Goal: Navigation & Orientation: Find specific page/section

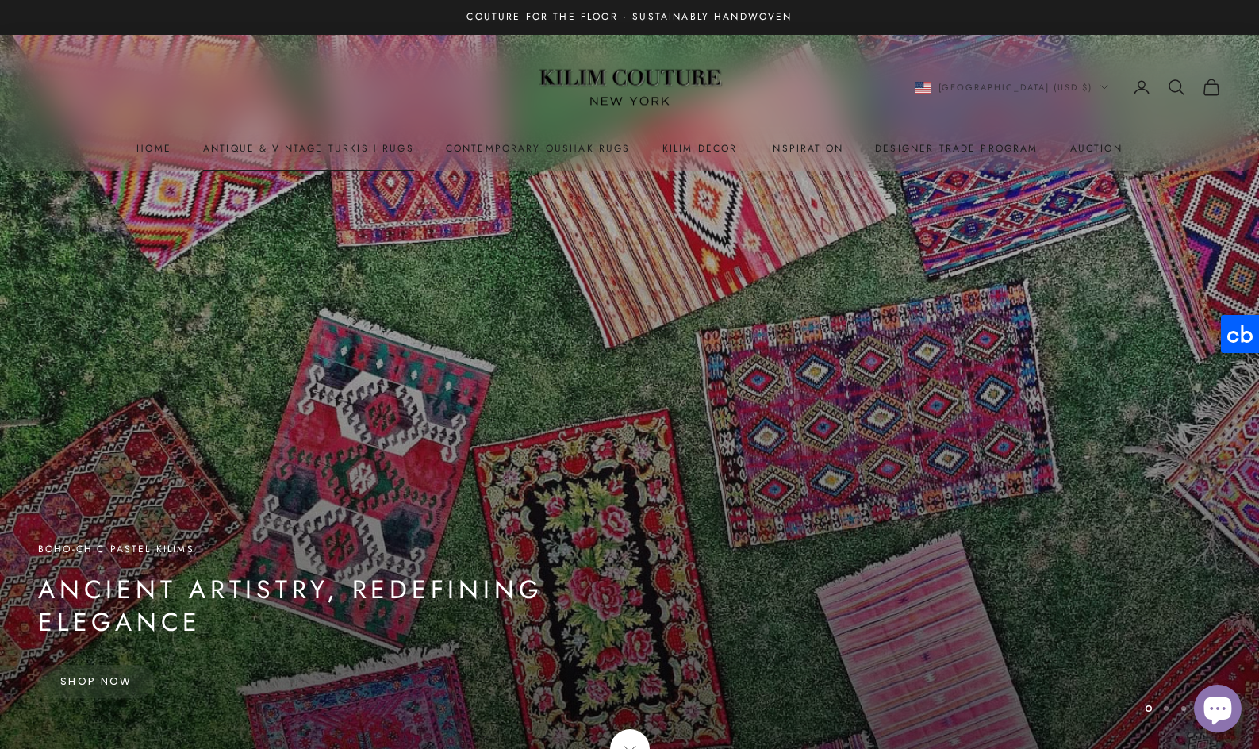
click at [344, 143] on link "Antique & Vintage Turkish Rugs" at bounding box center [308, 148] width 211 height 16
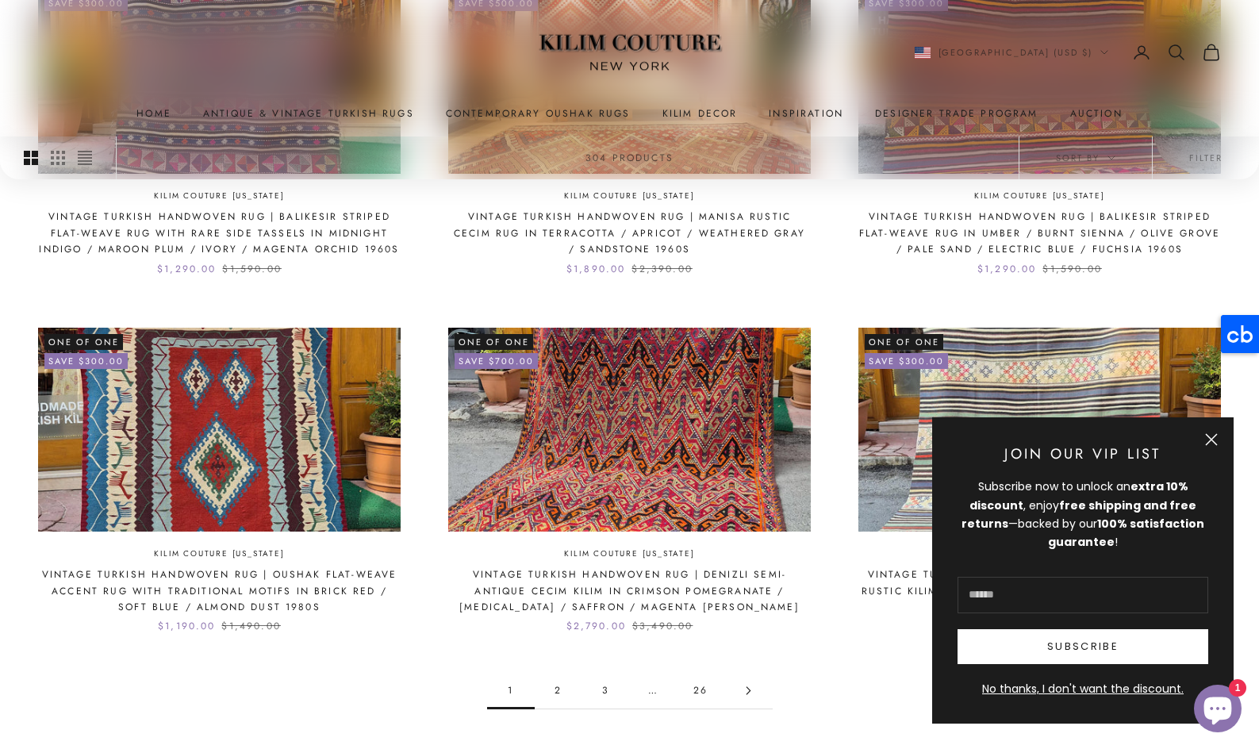
scroll to position [1519, 0]
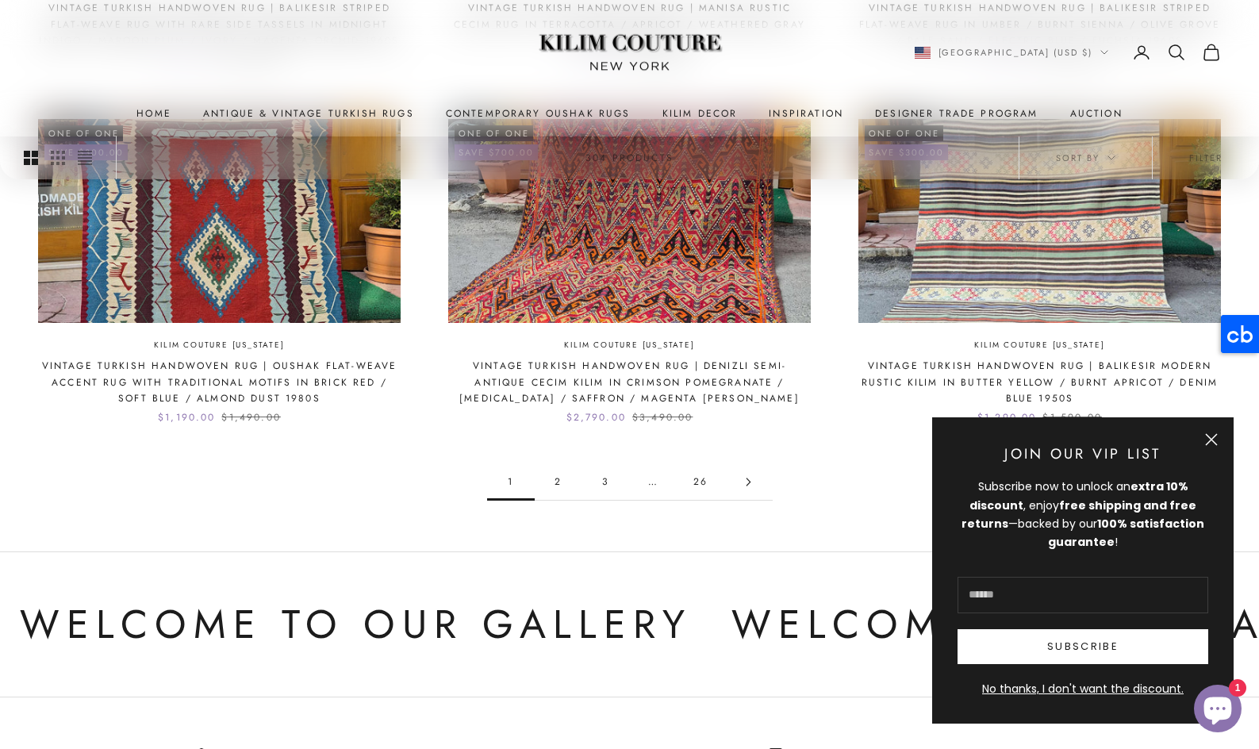
click at [556, 480] on link "2" at bounding box center [559, 482] width 48 height 36
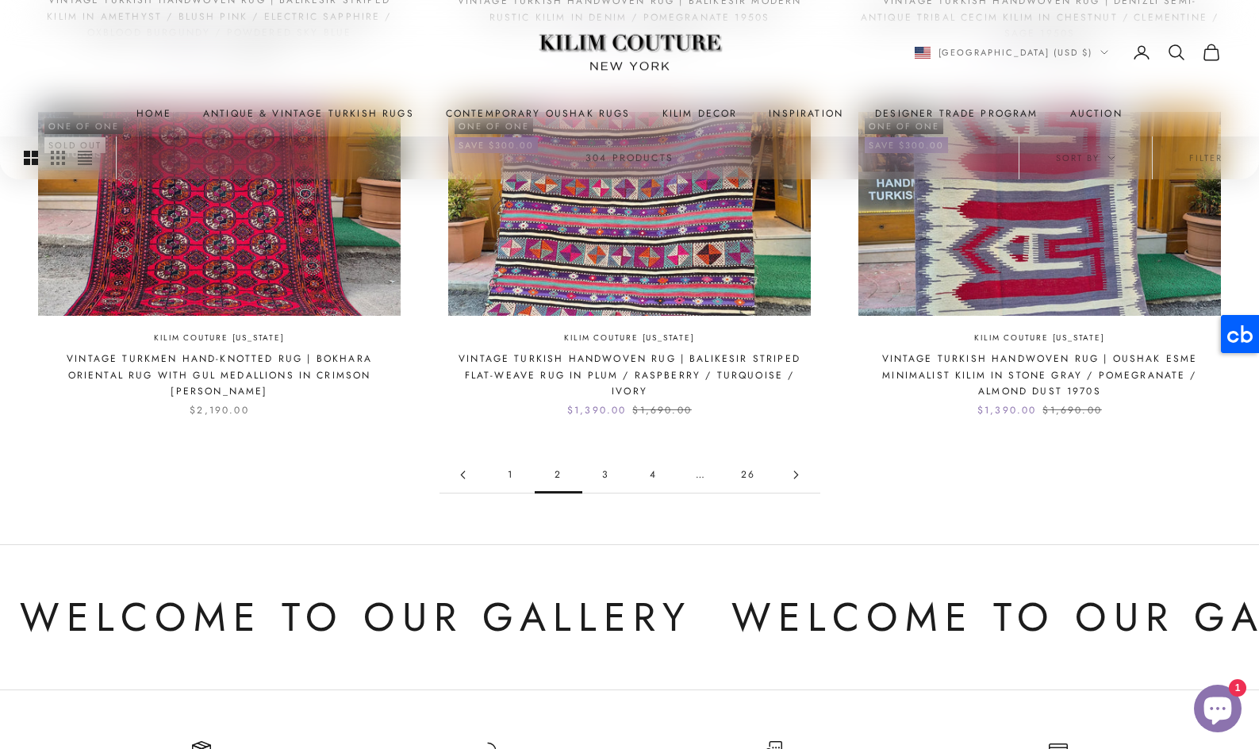
scroll to position [1453, 0]
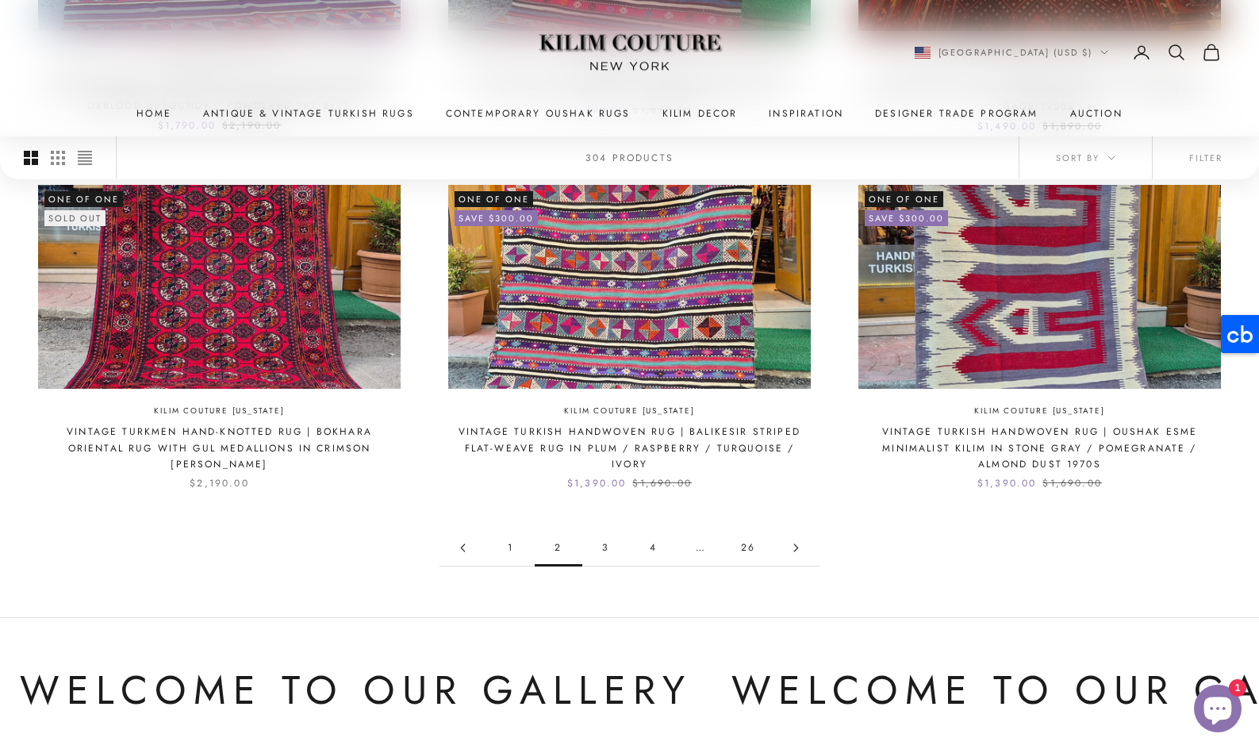
click at [605, 548] on link "3" at bounding box center [606, 548] width 48 height 36
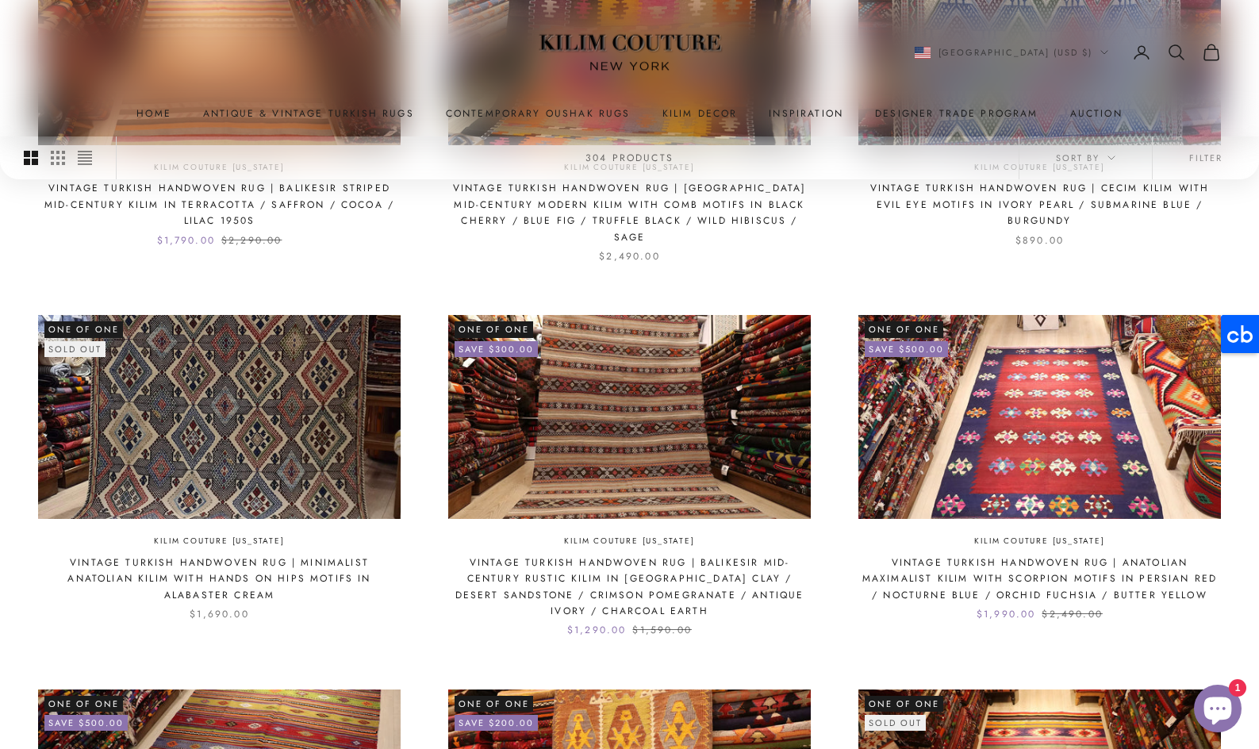
scroll to position [1381, 0]
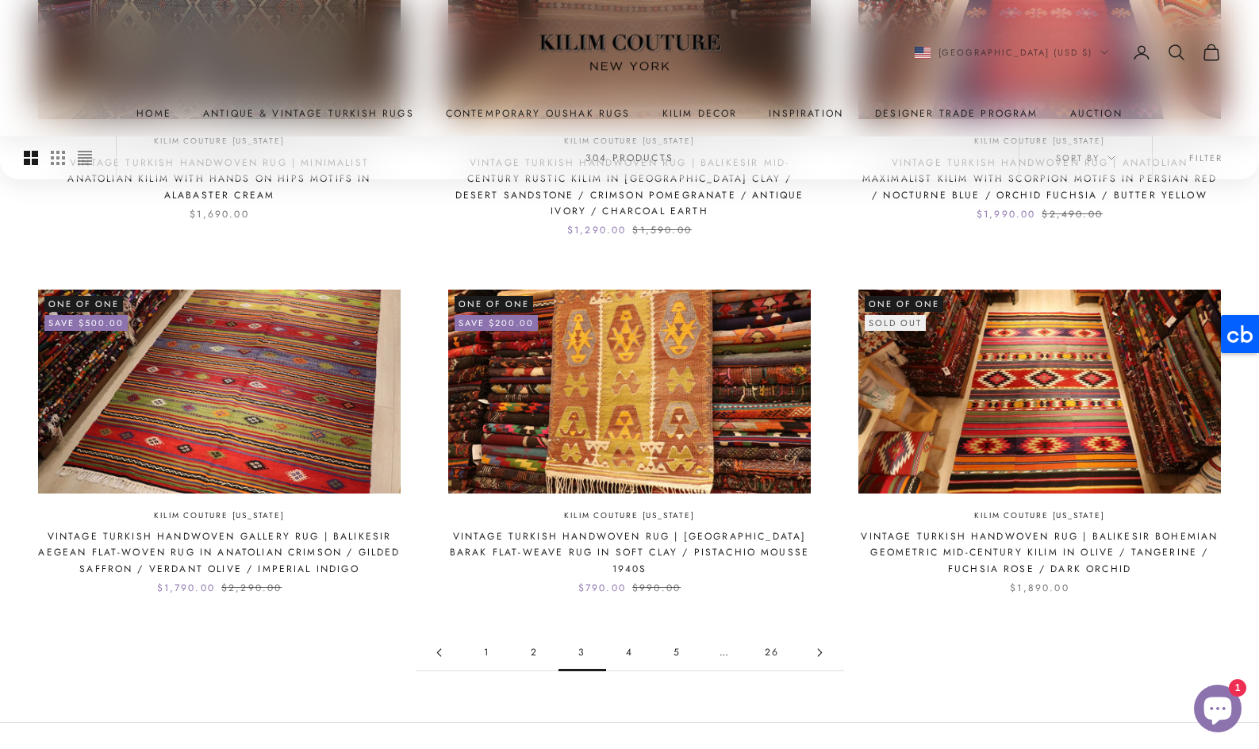
click at [677, 638] on link "5" at bounding box center [678, 653] width 48 height 36
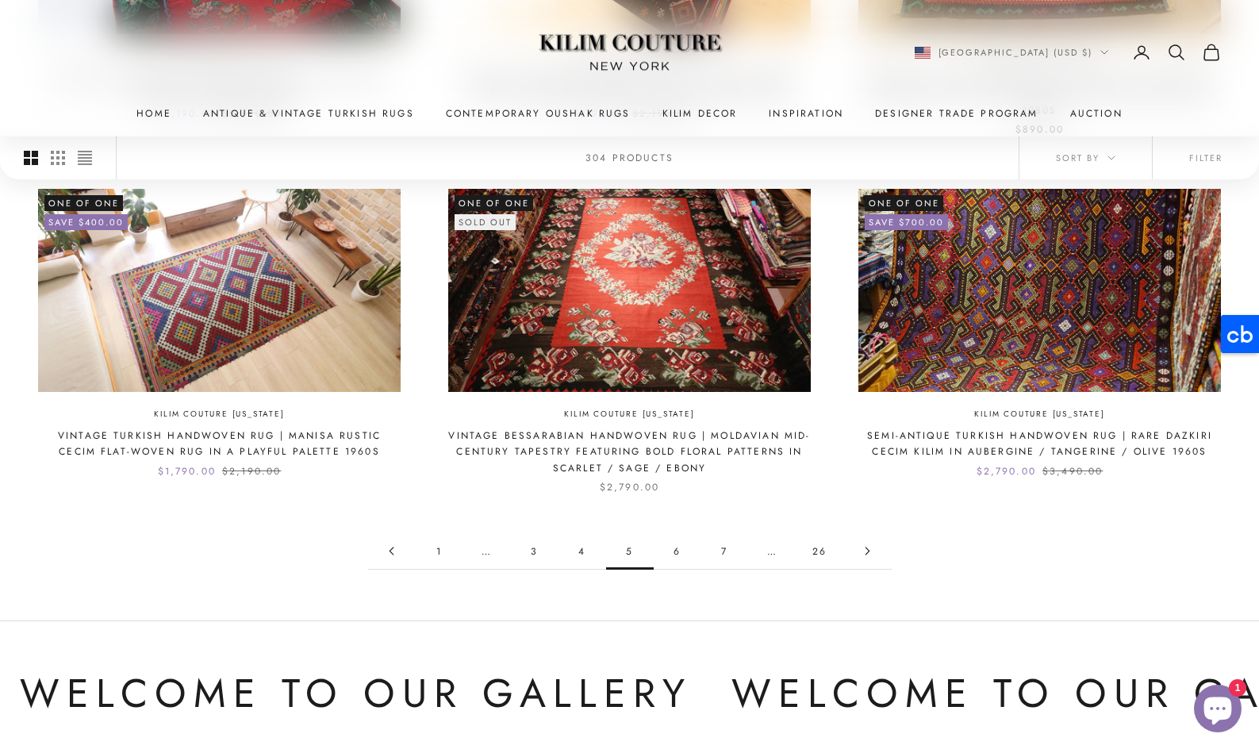
scroll to position [1465, 0]
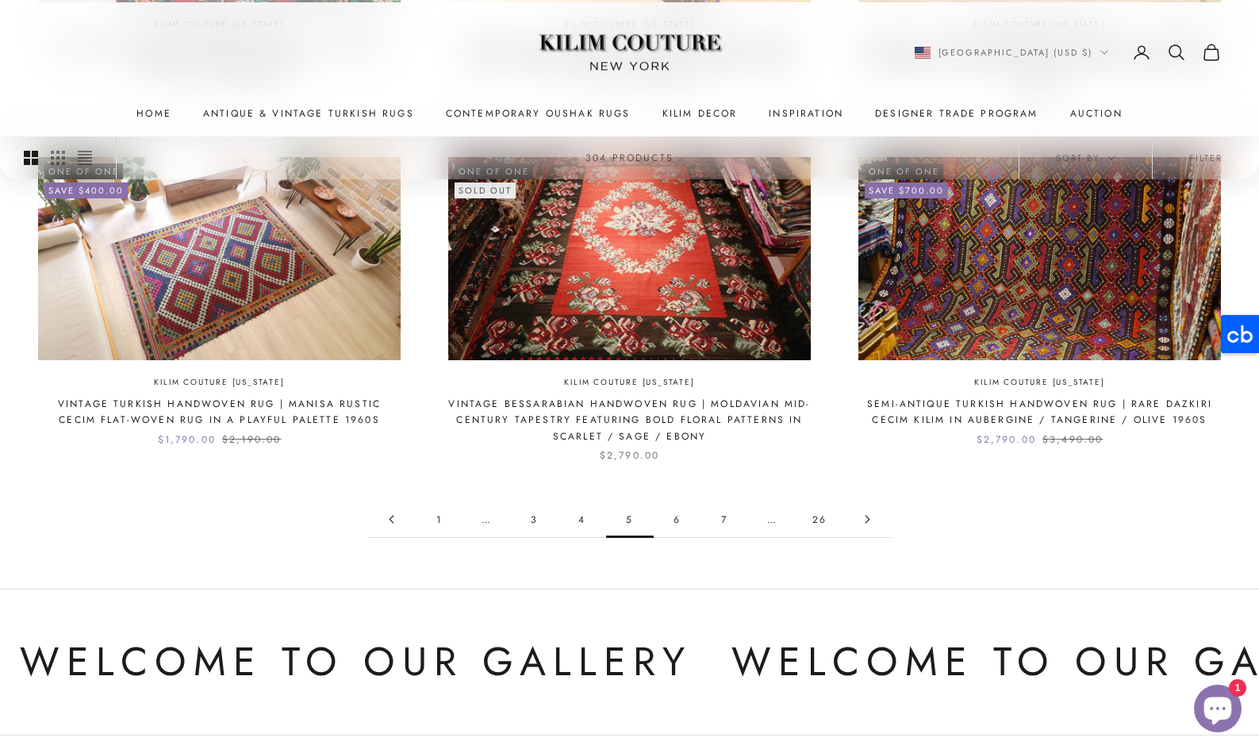
click at [816, 523] on link "26" at bounding box center [821, 520] width 48 height 36
